Goal: Obtain resource: Download file/media

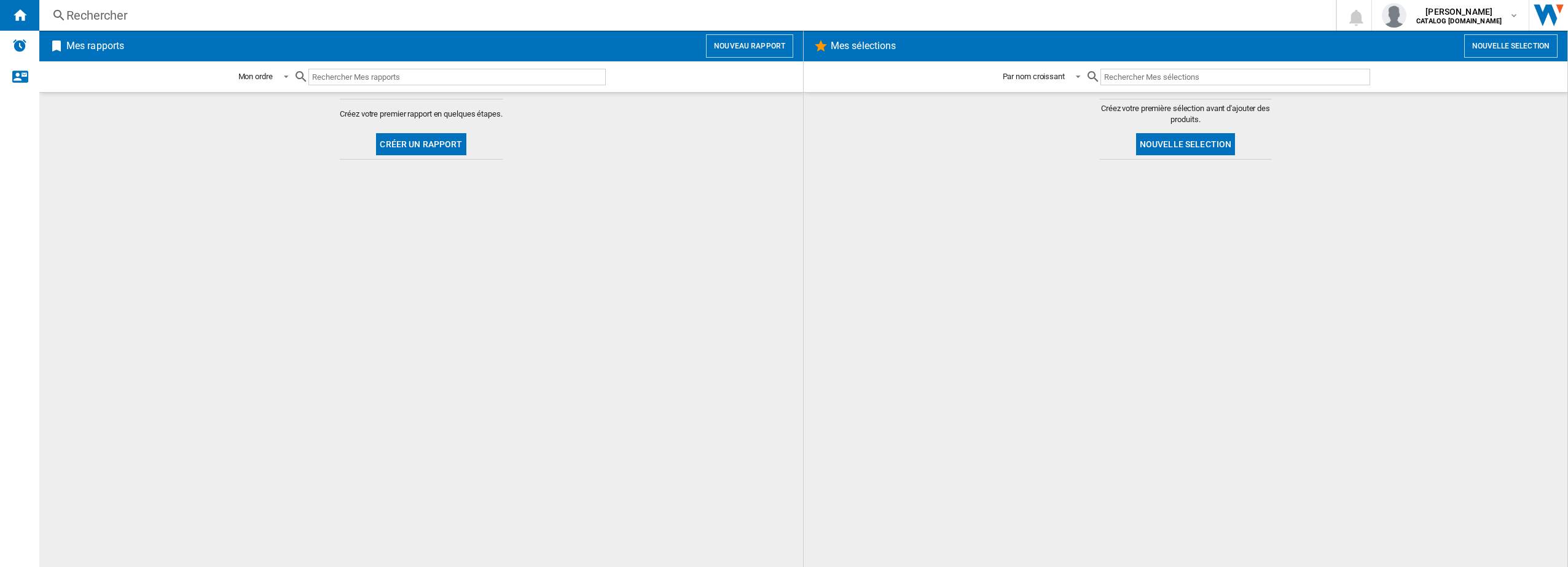
click at [744, 42] on button "Nouveau rapport" at bounding box center [750, 47] width 87 height 24
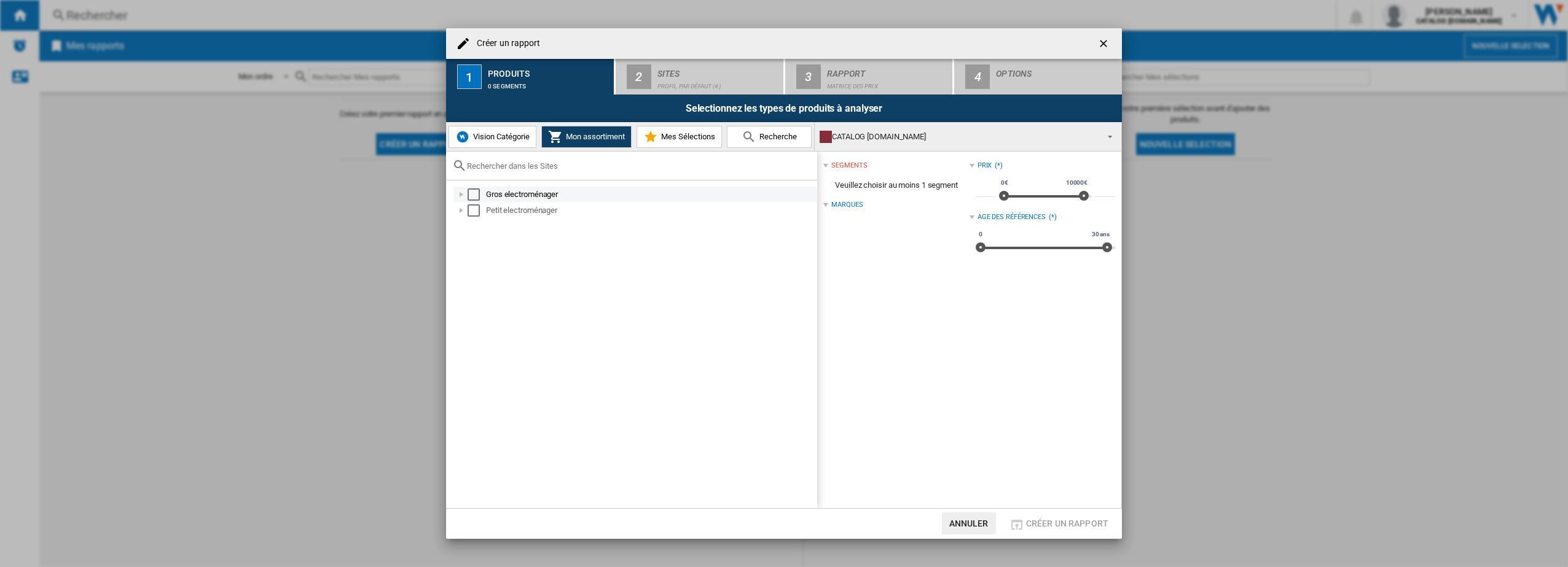
click at [514, 192] on div "Gros electroménager" at bounding box center [651, 194] width 329 height 12
click at [474, 197] on div "Select" at bounding box center [473, 194] width 12 height 12
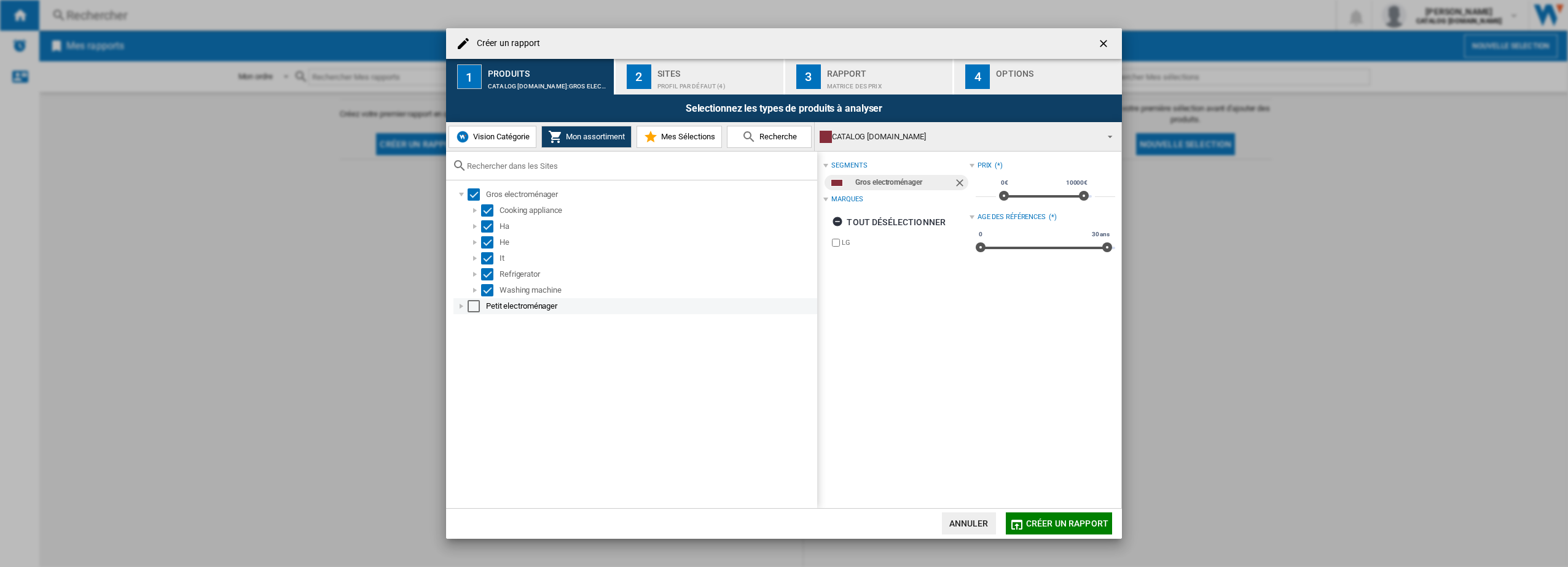
click at [471, 306] on div "Select" at bounding box center [473, 306] width 12 height 12
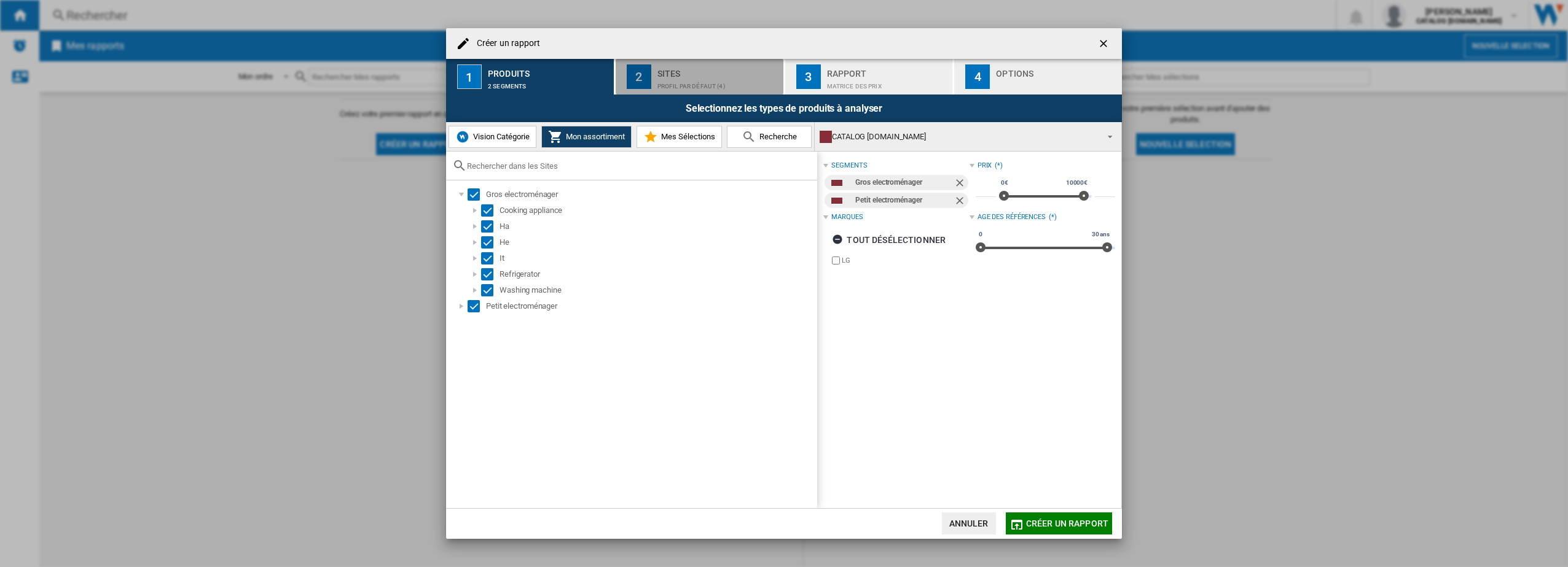
click at [699, 70] on div "Sites" at bounding box center [718, 69] width 121 height 13
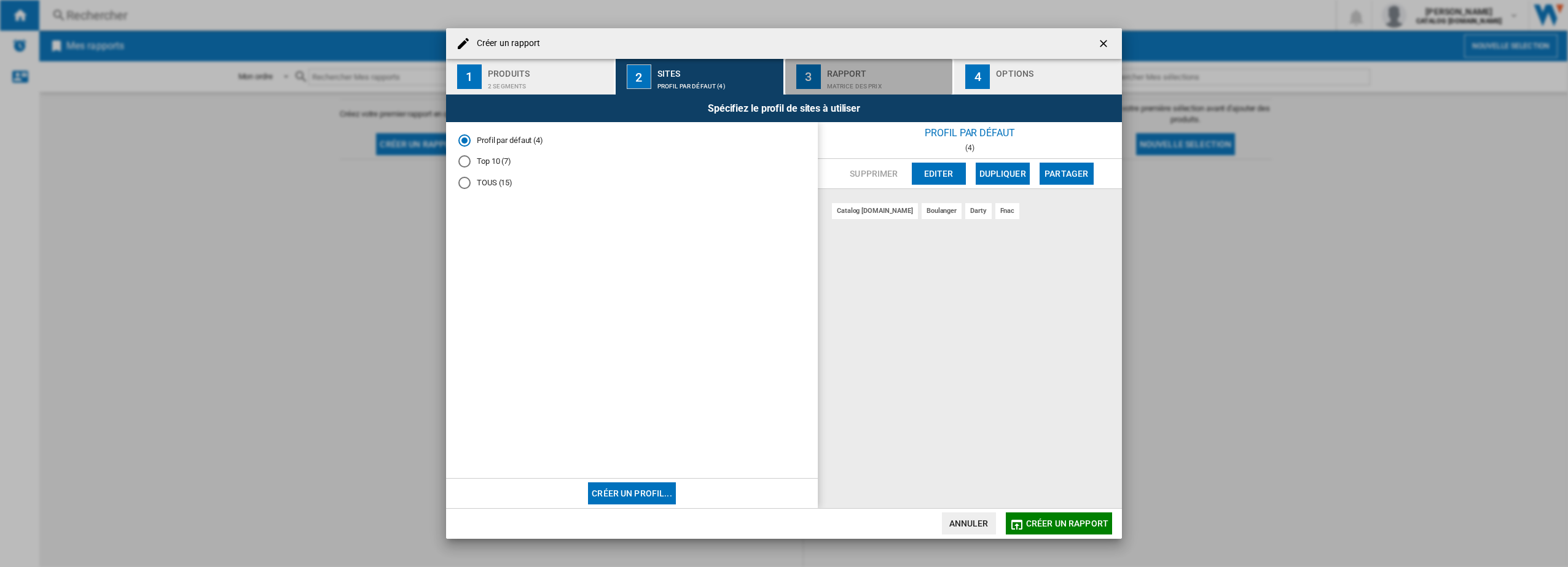
click at [849, 71] on div "Rapport" at bounding box center [888, 69] width 121 height 13
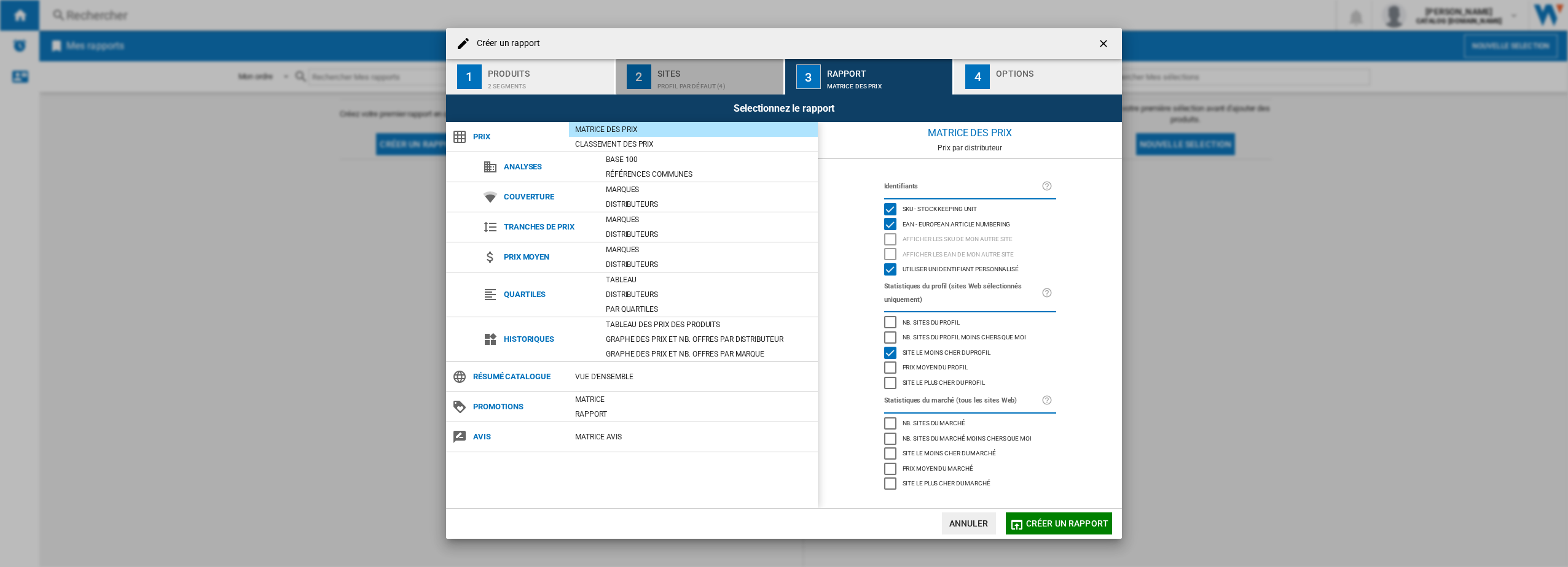
drag, startPoint x: 687, startPoint y: 67, endPoint x: 669, endPoint y: 88, distance: 27.7
click at [687, 67] on div "Sites" at bounding box center [718, 69] width 121 height 13
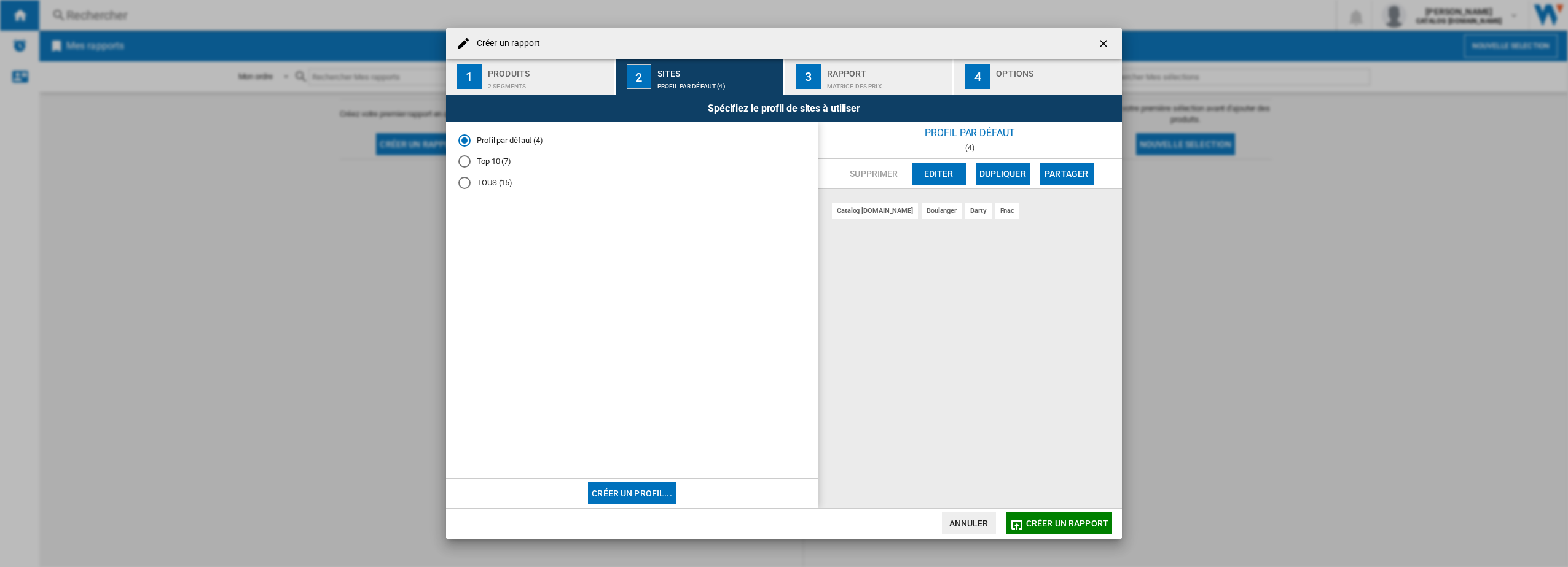
click at [461, 166] on div "Top 10 (7)" at bounding box center [464, 162] width 12 height 12
click at [855, 81] on div "Matrice des prix" at bounding box center [888, 82] width 121 height 13
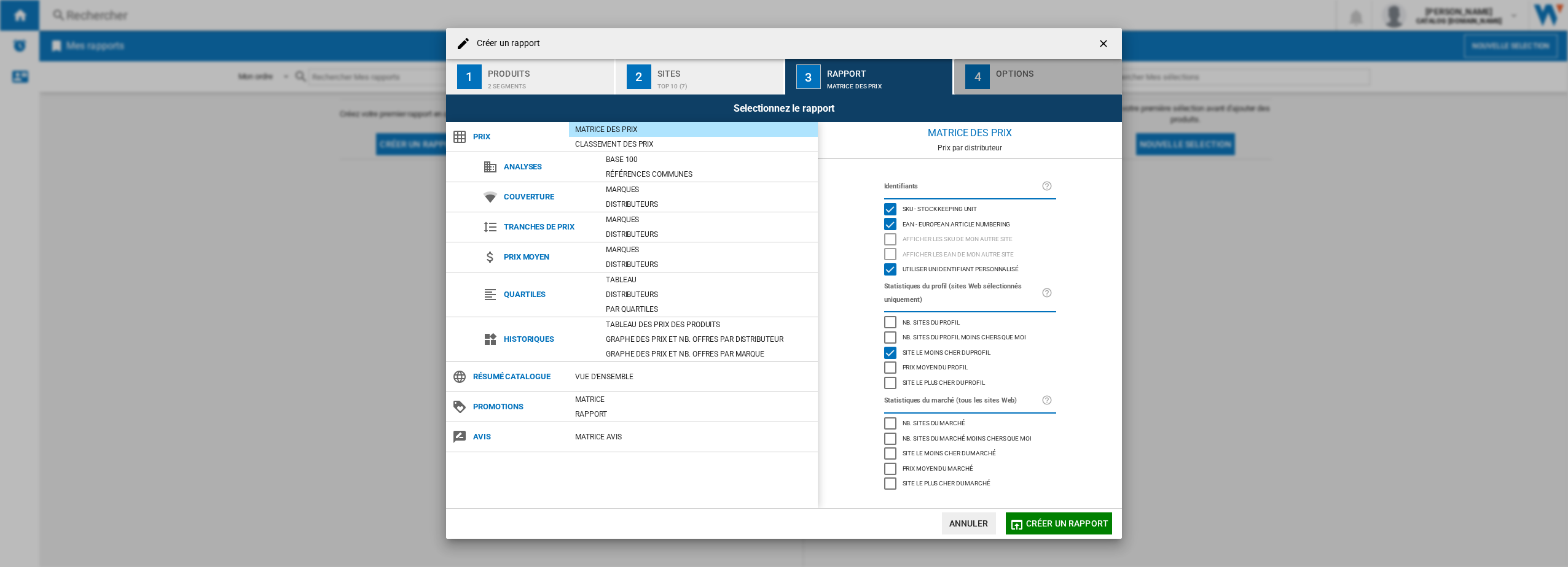
click at [1035, 73] on div "Options" at bounding box center [1056, 69] width 121 height 13
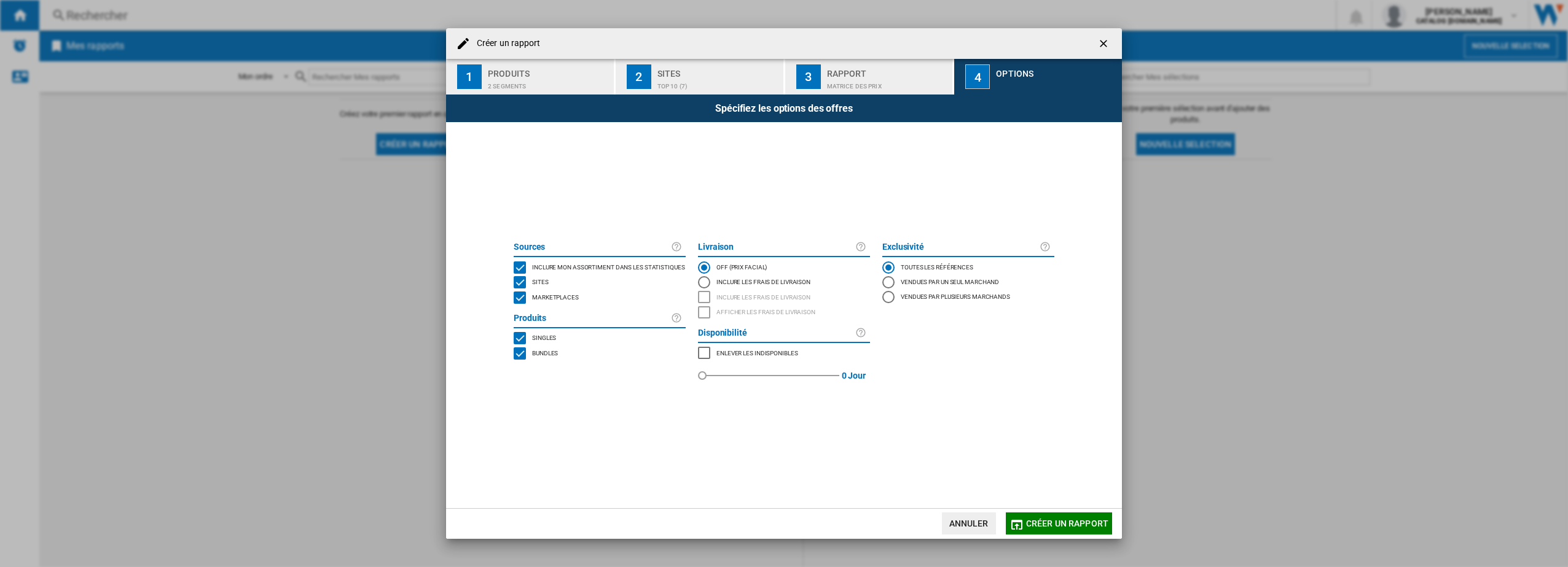
click at [519, 299] on div "MARKETPLACES" at bounding box center [520, 297] width 12 height 12
click at [1049, 530] on button "Créer un rapport" at bounding box center [1058, 523] width 106 height 22
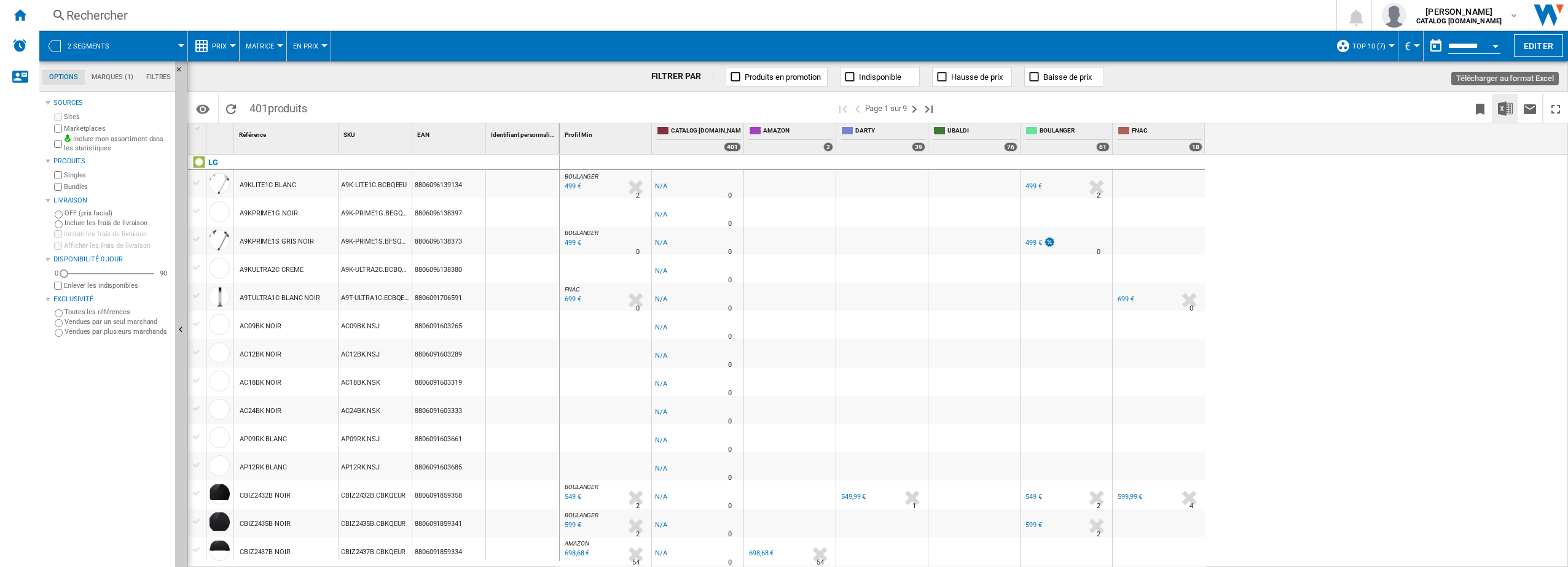
click at [1508, 102] on img "Télécharger au format Excel" at bounding box center [1505, 108] width 15 height 15
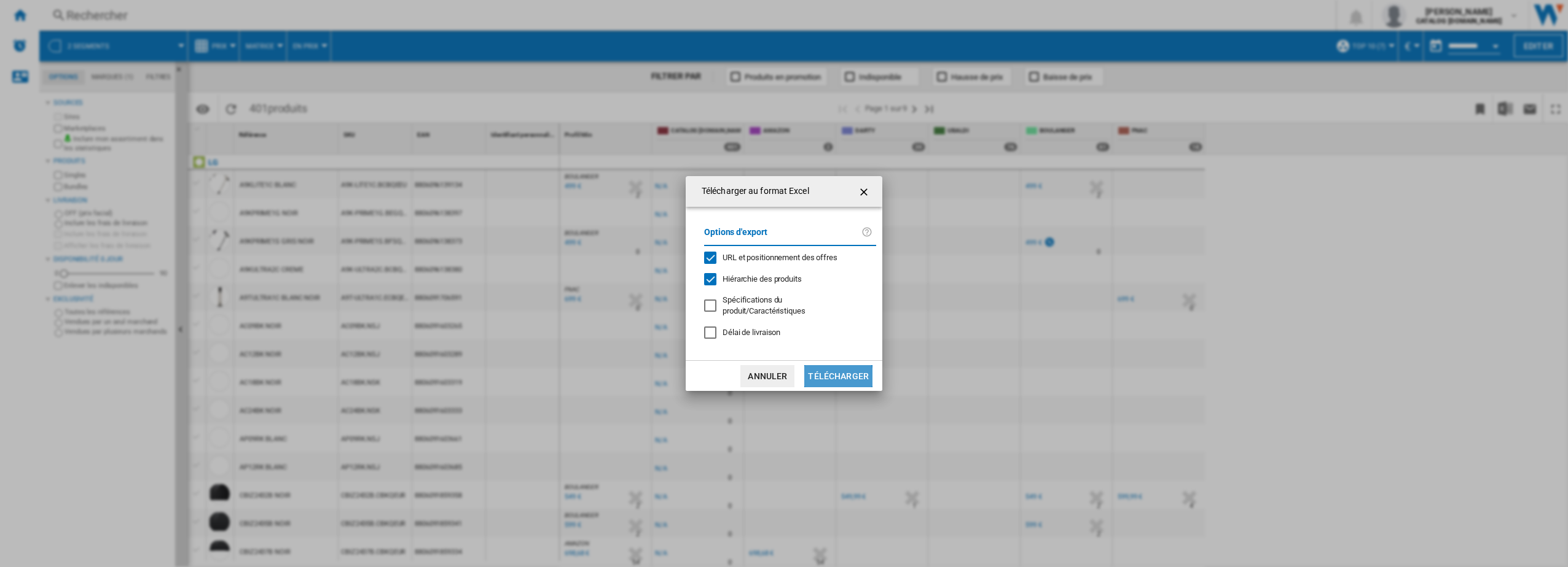
click at [833, 379] on button "Télécharger" at bounding box center [838, 377] width 68 height 22
